Goal: Information Seeking & Learning: Learn about a topic

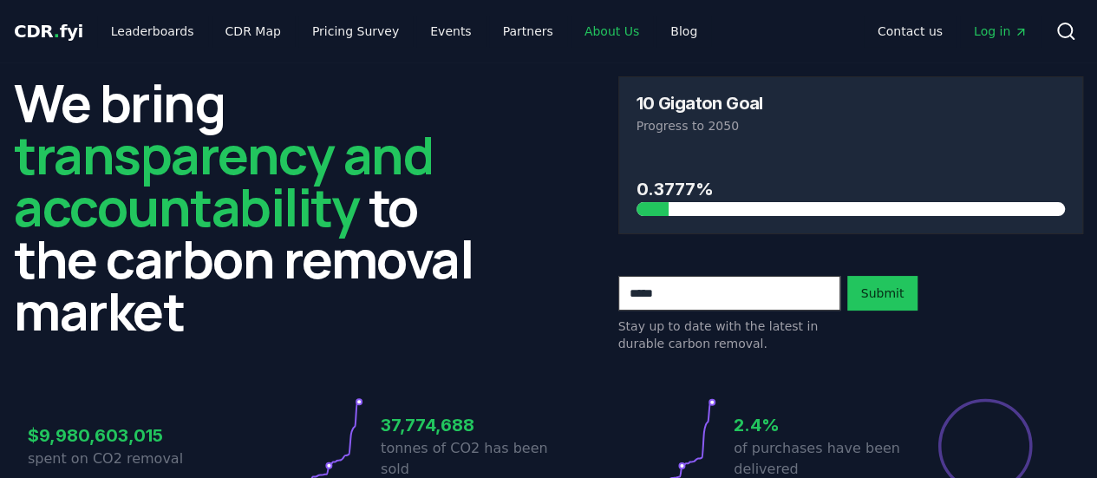
click at [576, 32] on link "About Us" at bounding box center [612, 31] width 82 height 31
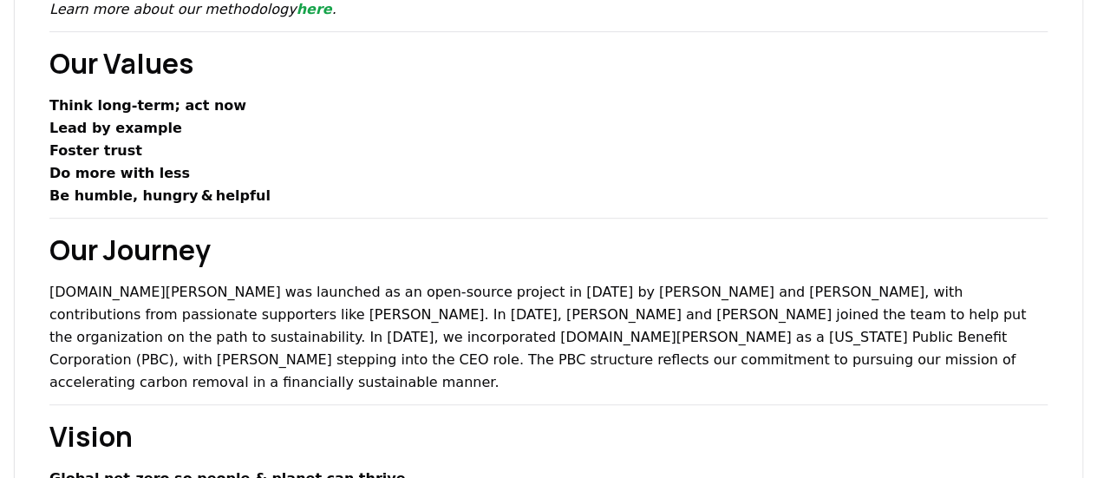
scroll to position [566, 0]
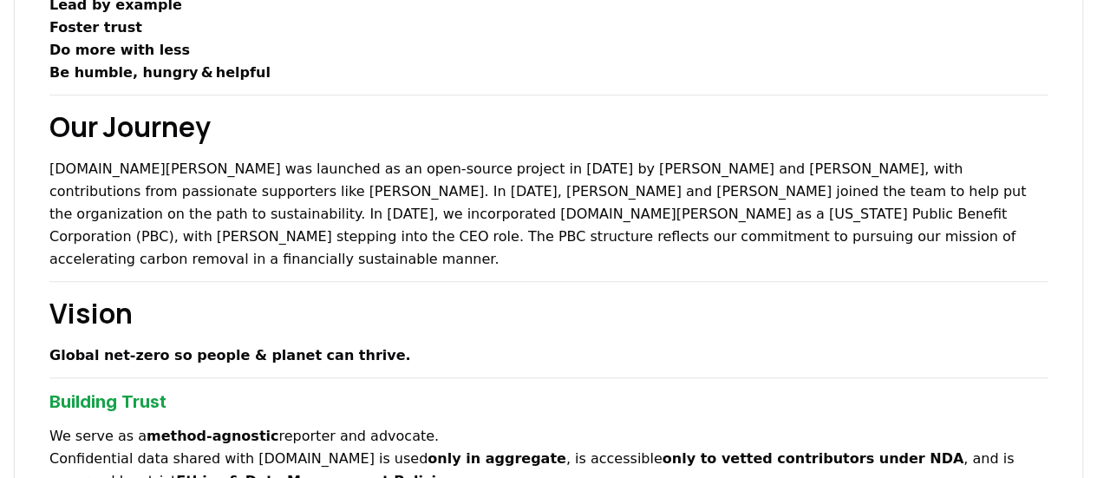
click at [562, 170] on p "[DOMAIN_NAME][PERSON_NAME] was launched as an open-source project in [DATE] by …" at bounding box center [548, 214] width 998 height 113
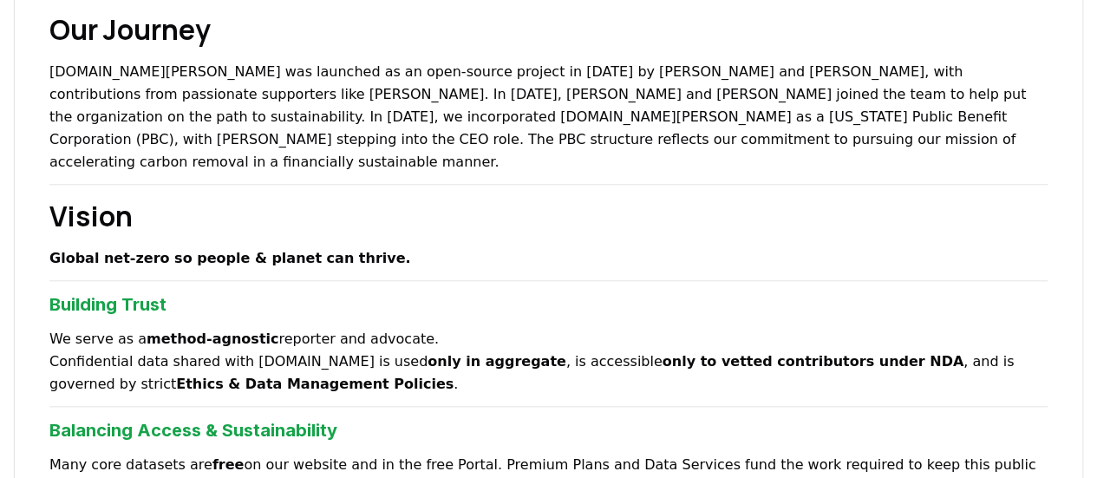
scroll to position [663, 0]
click at [533, 455] on p "Many core datasets are free on our website and in the free Portal. Premium Plan…" at bounding box center [548, 477] width 998 height 45
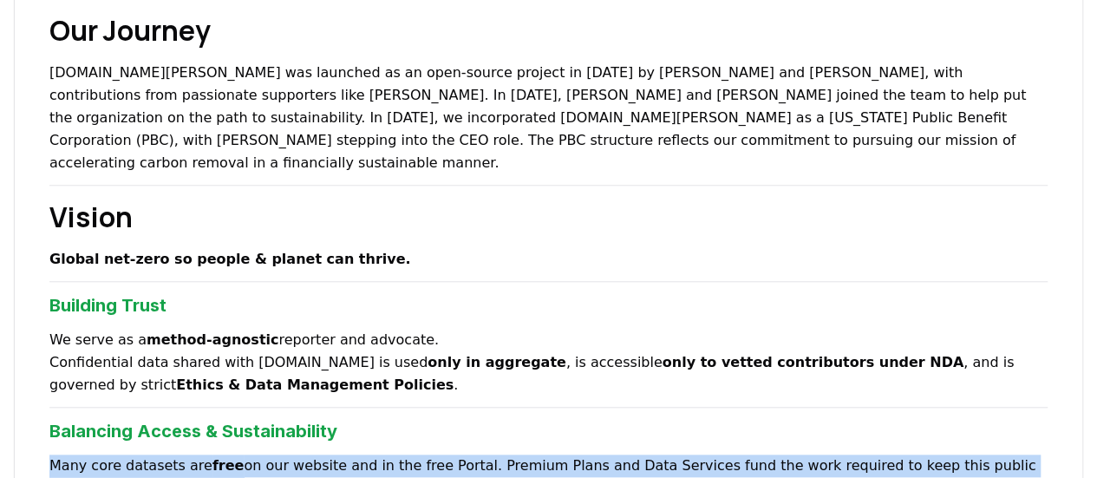
click at [533, 455] on p "Many core datasets are free on our website and in the free Portal. Premium Plan…" at bounding box center [548, 477] width 998 height 45
click at [527, 455] on p "Many core datasets are free on our website and in the free Portal. Premium Plan…" at bounding box center [548, 477] width 998 height 45
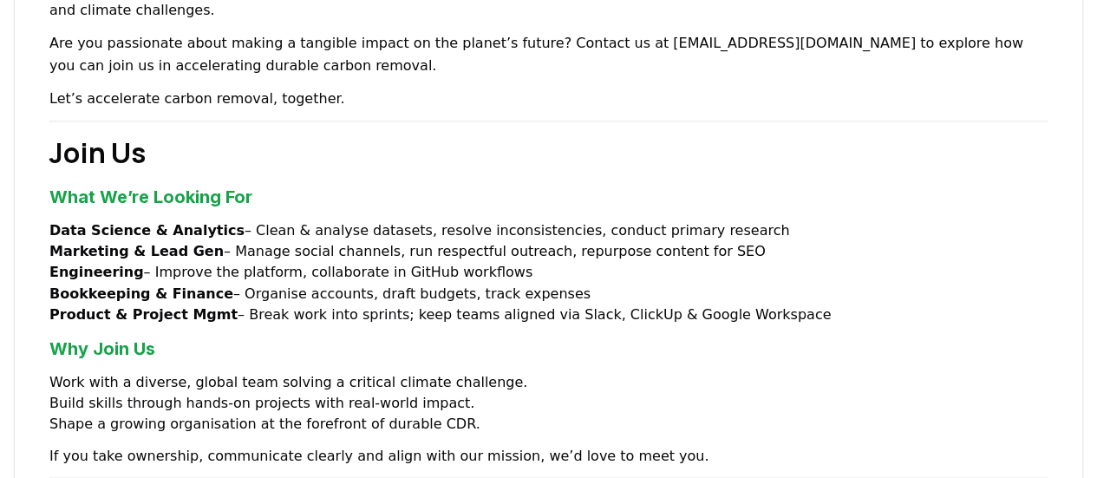
scroll to position [1492, 0]
